Goal: Check status: Check status

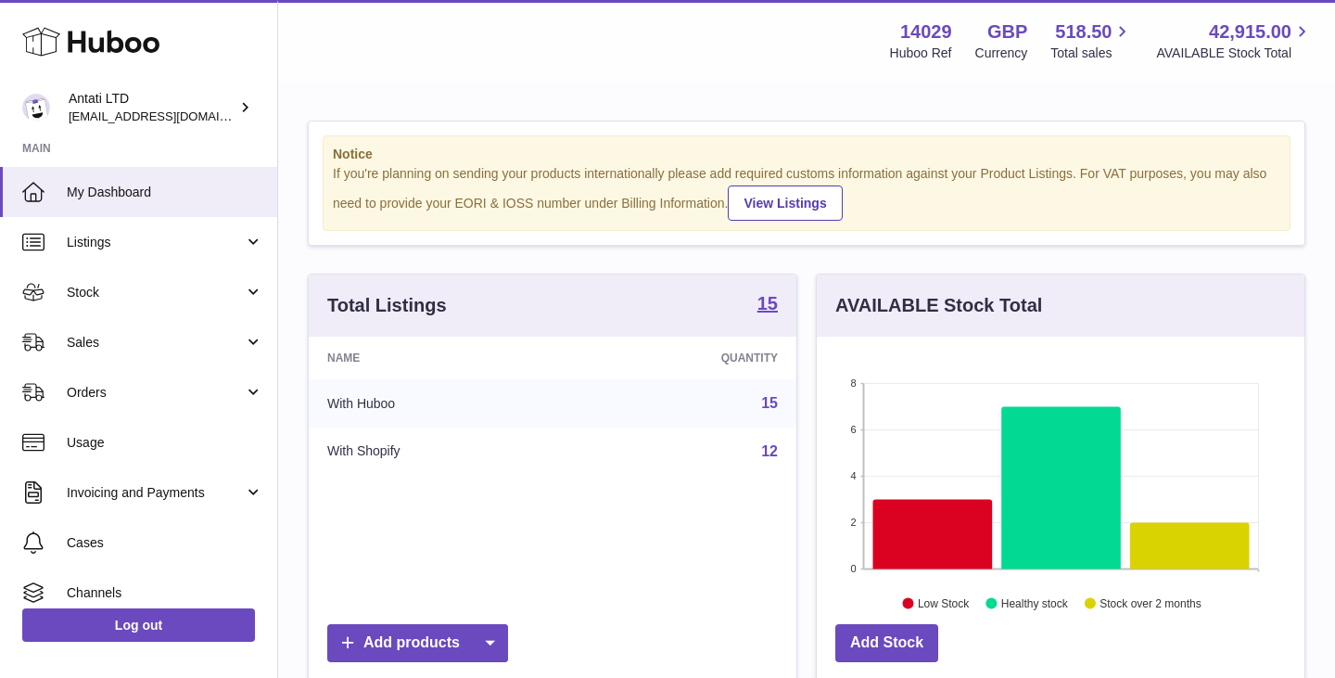
scroll to position [289, 488]
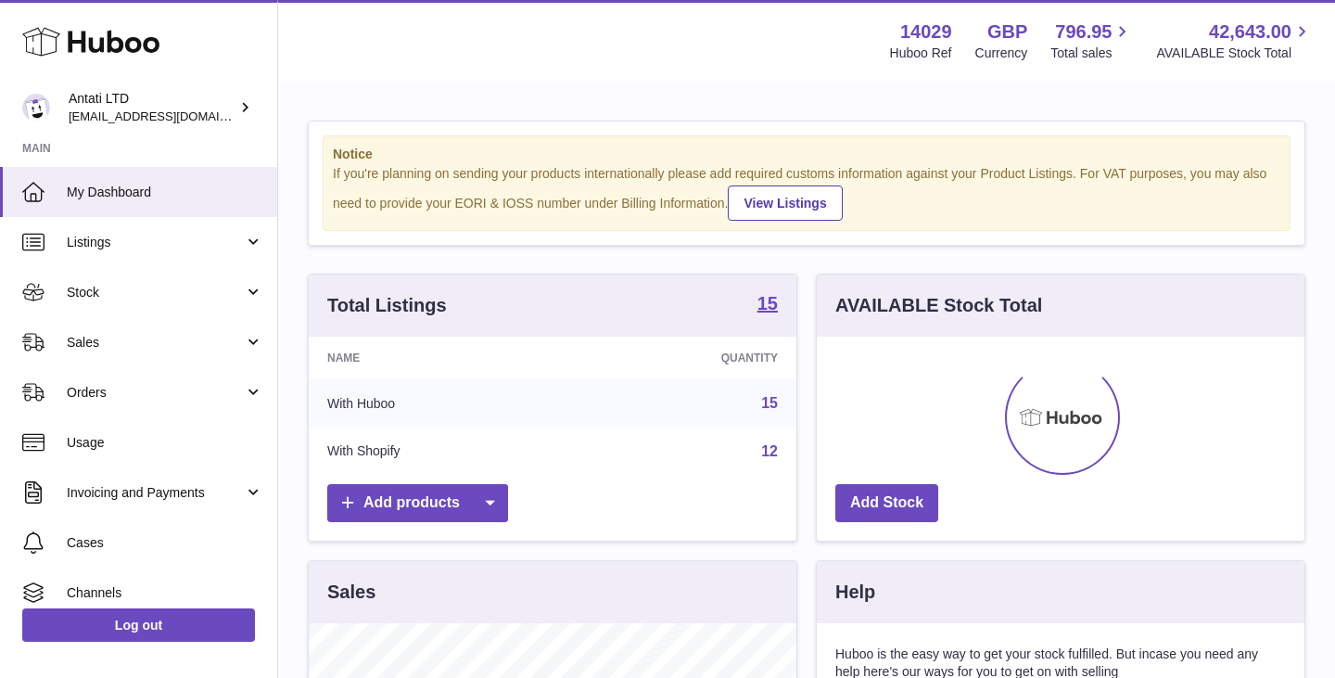
scroll to position [289, 488]
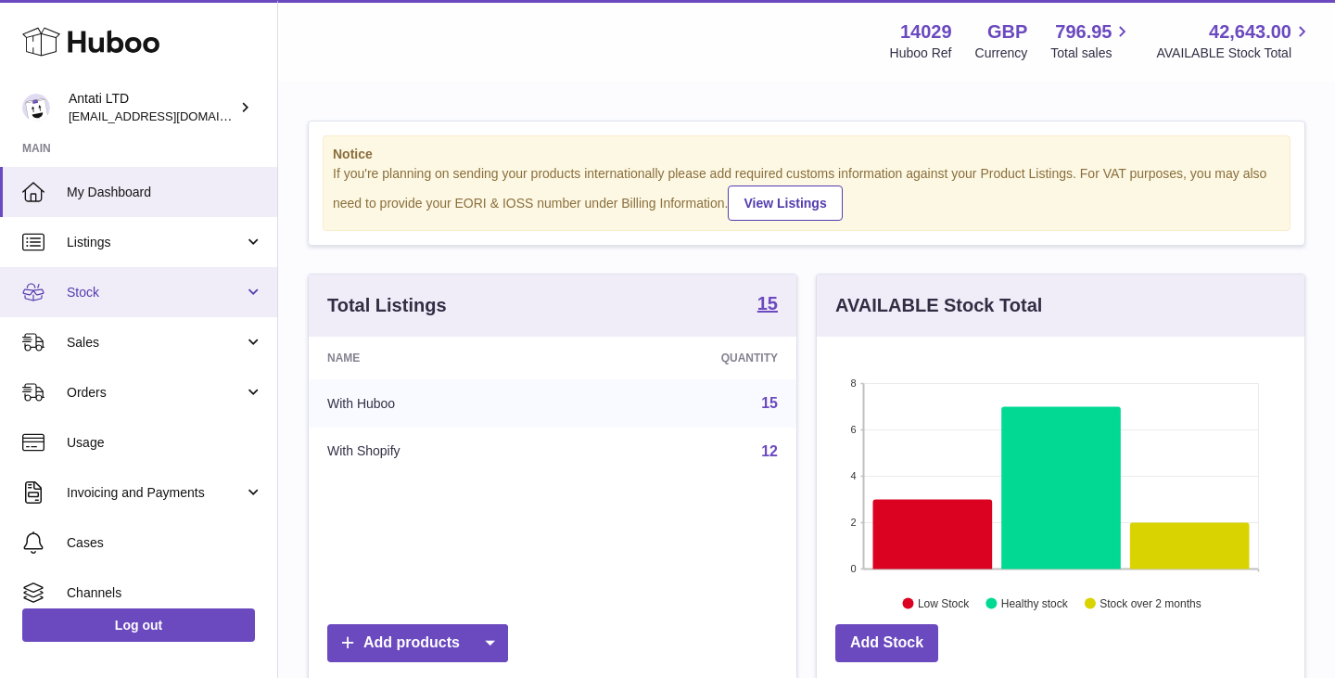
click at [220, 299] on span "Stock" at bounding box center [155, 293] width 177 height 18
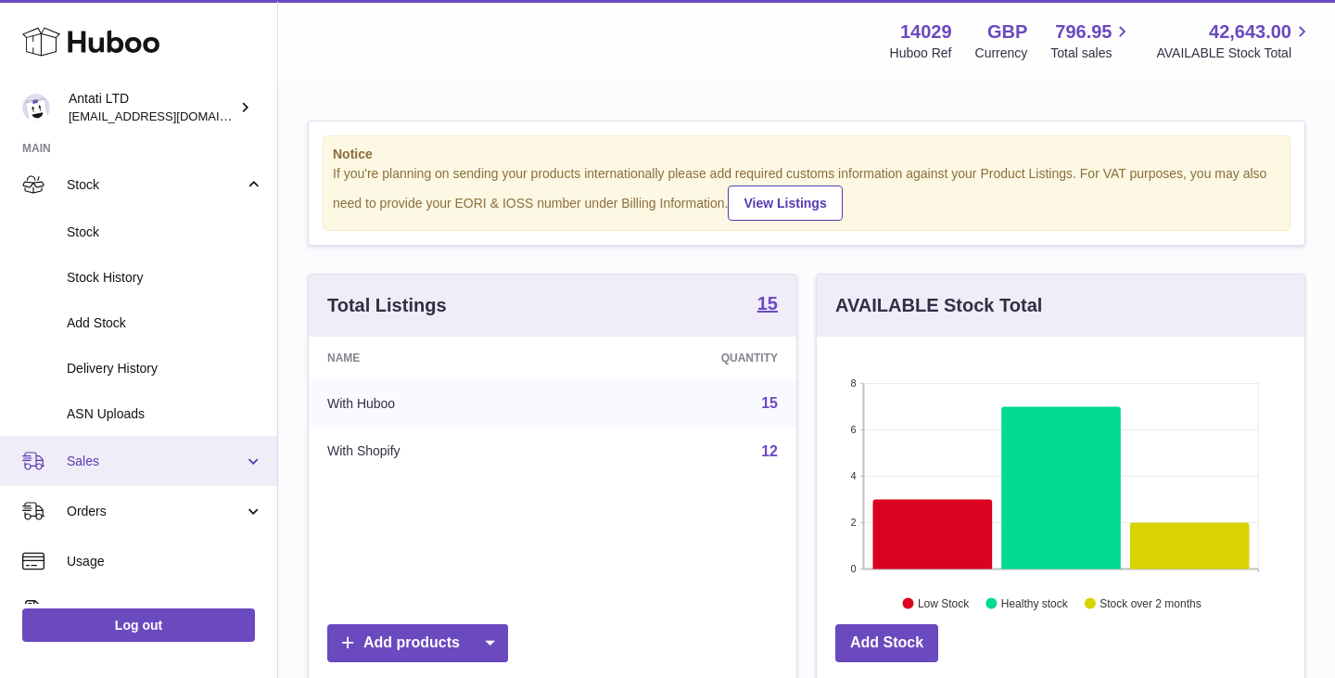
click at [141, 451] on link "Sales" at bounding box center [138, 461] width 277 height 50
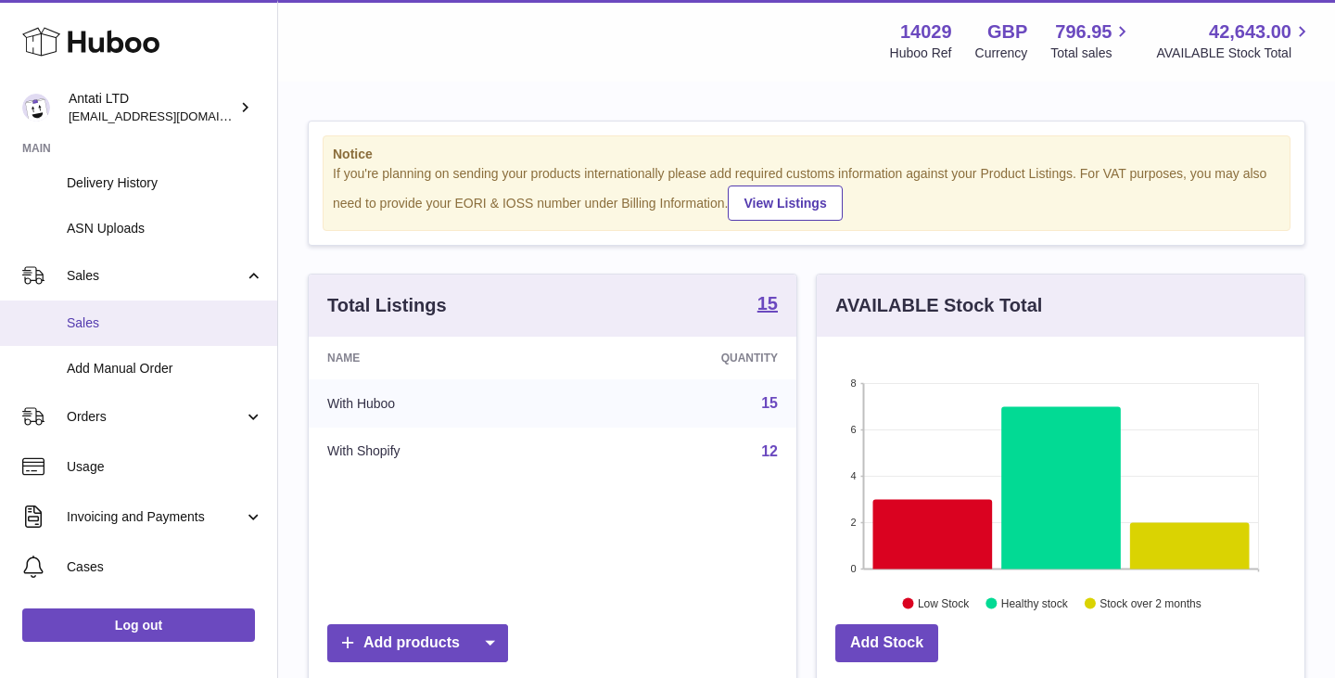
click at [112, 332] on link "Sales" at bounding box center [138, 322] width 277 height 45
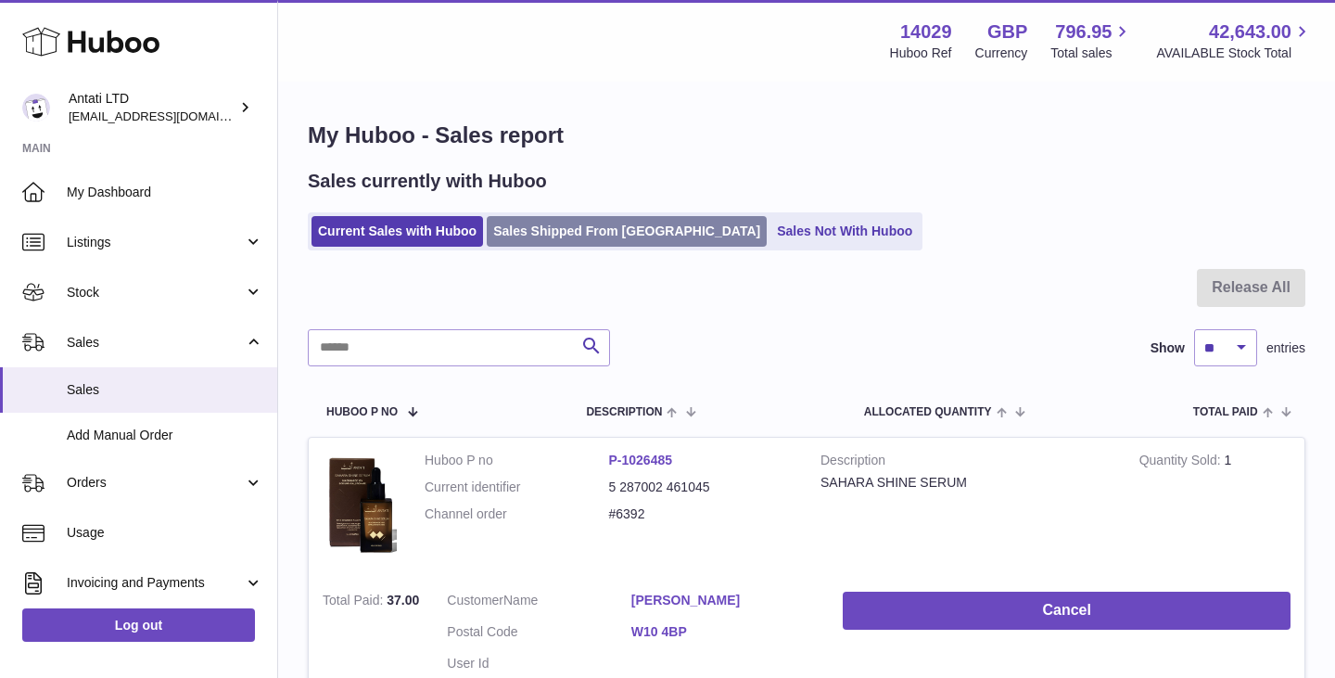
click at [579, 244] on link "Sales Shipped From Huboo" at bounding box center [627, 231] width 280 height 31
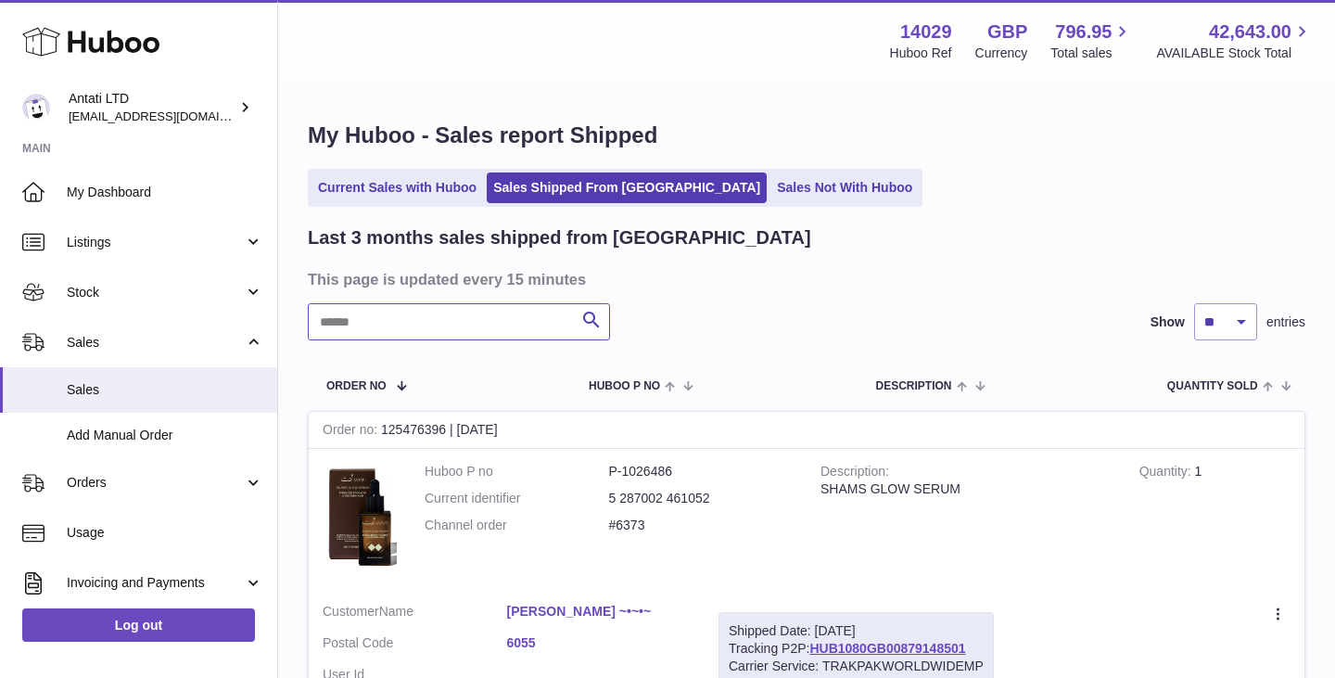
click at [506, 321] on input "text" at bounding box center [459, 321] width 302 height 37
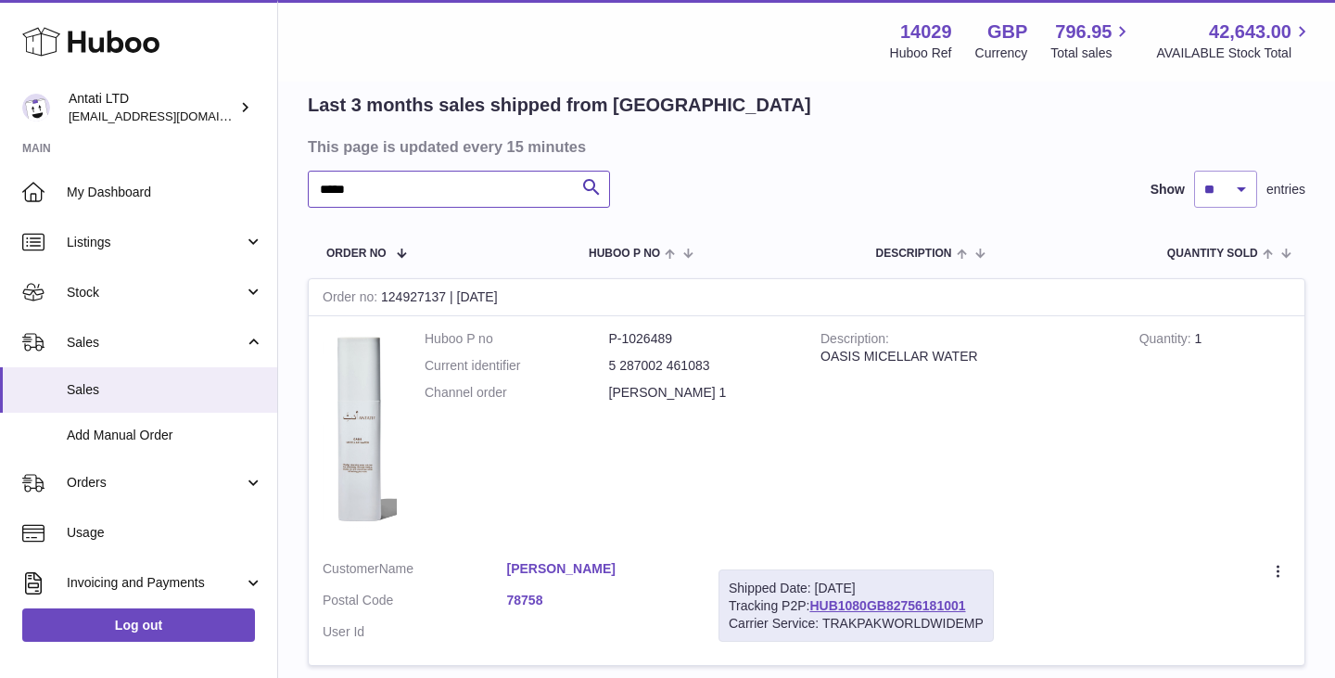
scroll to position [137, 0]
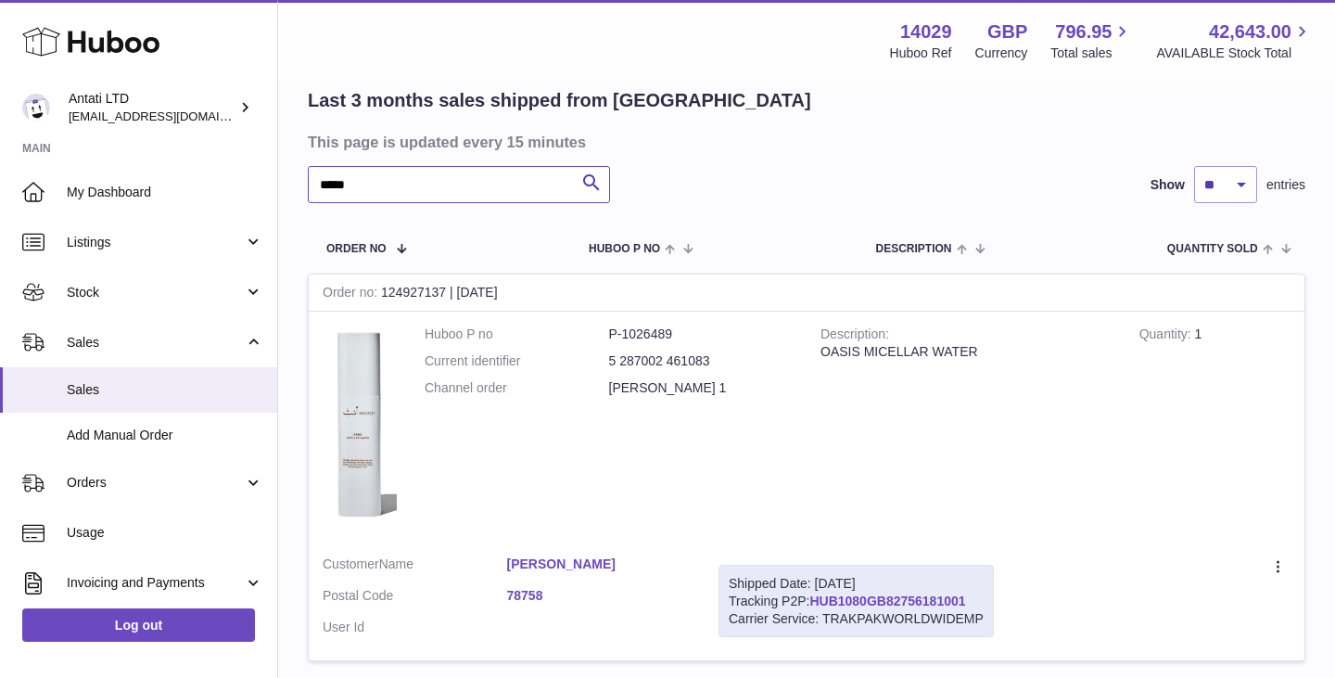
type input "*****"
click at [860, 604] on link "HUB1080GB82756181001" at bounding box center [887, 600] width 156 height 15
click at [898, 597] on link "HUB1080GB82756181001" at bounding box center [887, 600] width 156 height 15
